Goal: Task Accomplishment & Management: Manage account settings

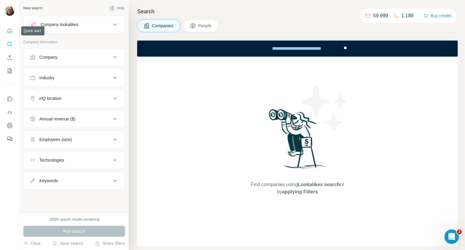
click at [8, 33] on icon "Quick start" at bounding box center [10, 30] width 5 height 5
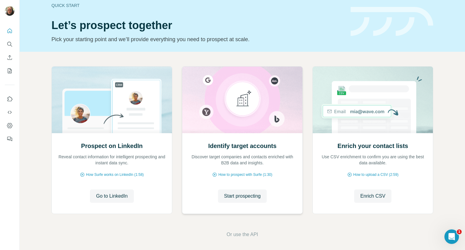
scroll to position [12, 0]
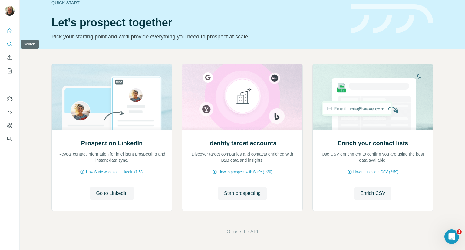
click at [8, 42] on icon "Search" at bounding box center [10, 44] width 6 height 6
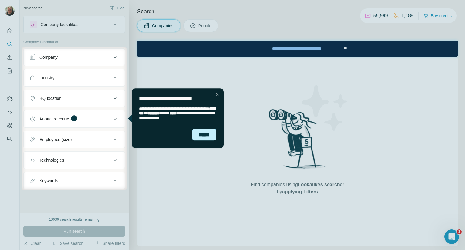
click at [205, 136] on div "******" at bounding box center [204, 135] width 25 height 12
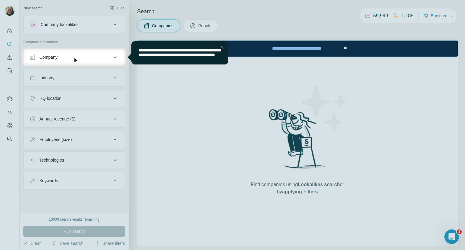
click at [220, 47] on div "Close Step" at bounding box center [222, 46] width 7 height 7
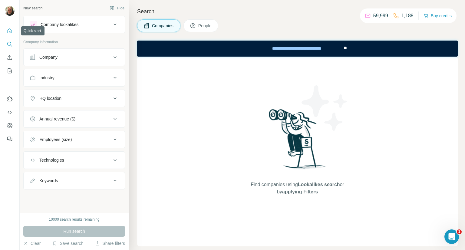
click at [10, 28] on icon "Quick start" at bounding box center [10, 31] width 6 height 6
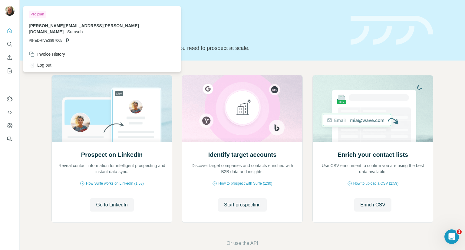
click at [10, 12] on img at bounding box center [10, 11] width 10 height 10
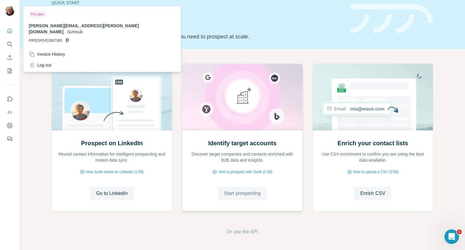
click at [237, 194] on span "Start prospecting" at bounding box center [242, 193] width 37 height 7
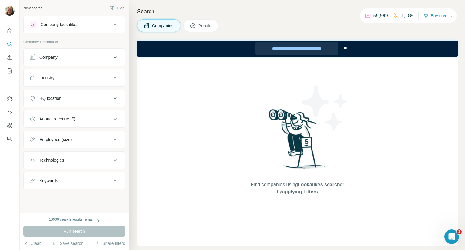
click at [317, 48] on div "**********" at bounding box center [296, 48] width 83 height 13
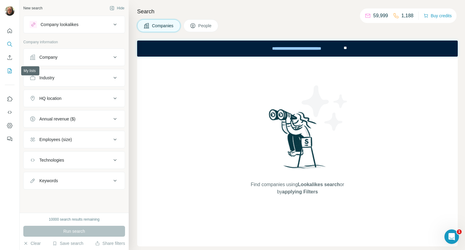
click at [10, 72] on icon "My lists" at bounding box center [10, 71] width 6 height 6
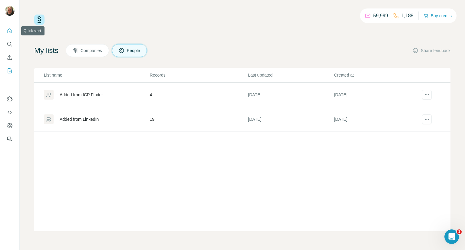
click at [10, 29] on icon "Quick start" at bounding box center [10, 31] width 6 height 6
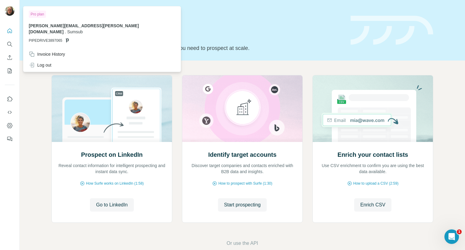
click at [12, 10] on img at bounding box center [10, 11] width 10 height 10
click at [8, 46] on icon "Search" at bounding box center [10, 44] width 6 height 6
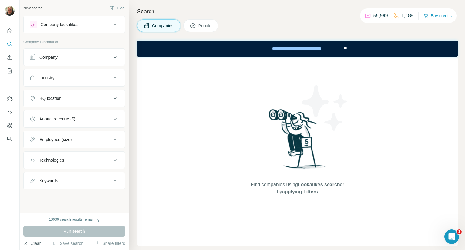
click at [29, 242] on button "Clear" at bounding box center [31, 243] width 17 height 6
click at [10, 31] on icon "Quick start" at bounding box center [10, 31] width 6 height 6
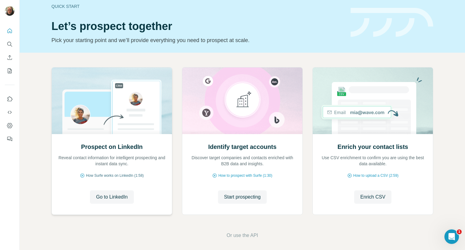
scroll to position [12, 0]
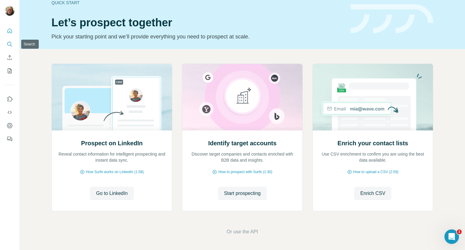
click at [9, 44] on icon "Search" at bounding box center [10, 44] width 6 height 6
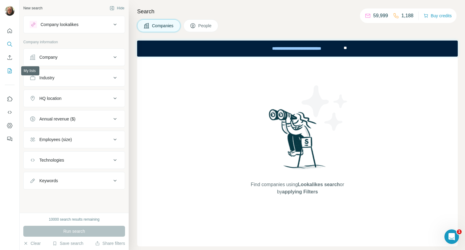
click at [9, 71] on icon "My lists" at bounding box center [10, 70] width 3 height 4
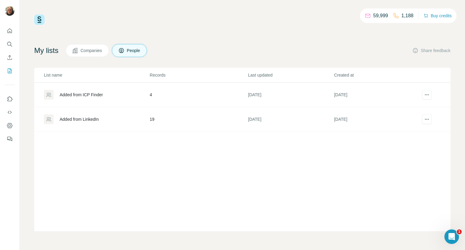
click at [81, 119] on div "Added from LinkedIn" at bounding box center [79, 119] width 39 height 6
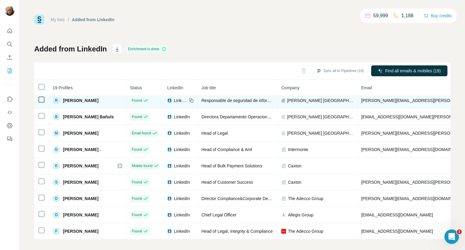
scroll to position [4, 0]
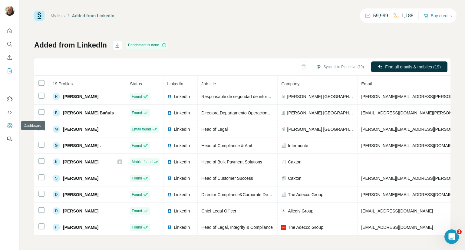
click at [10, 128] on icon "Dashboard" at bounding box center [9, 125] width 5 height 5
